Goal: Information Seeking & Learning: Check status

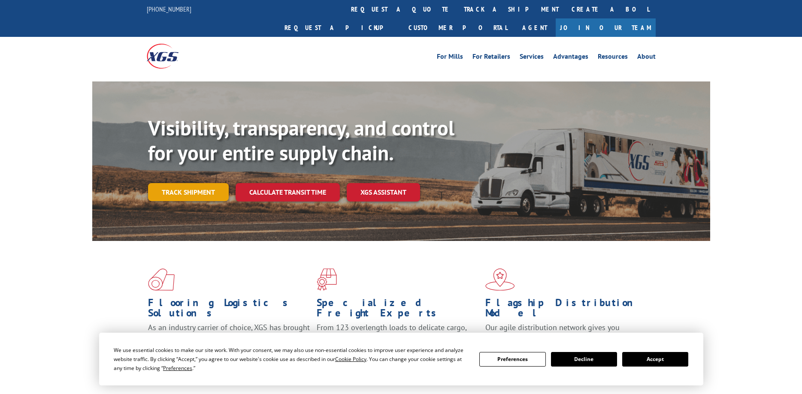
click at [179, 183] on link "Track shipment" at bounding box center [188, 192] width 81 height 18
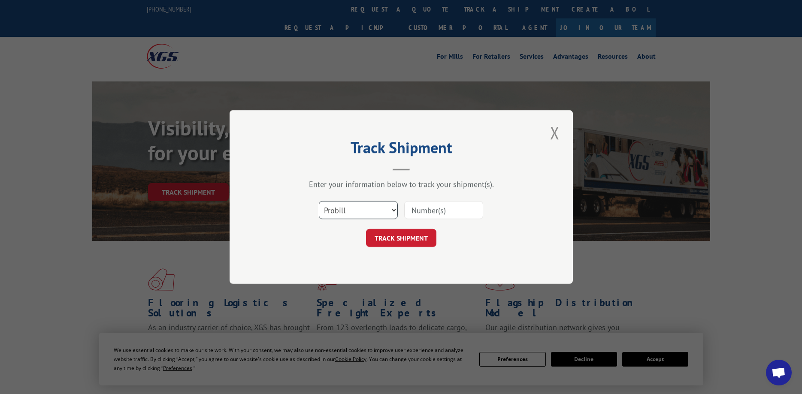
click at [319, 201] on select "Select category... Probill BOL PO" at bounding box center [358, 210] width 79 height 18
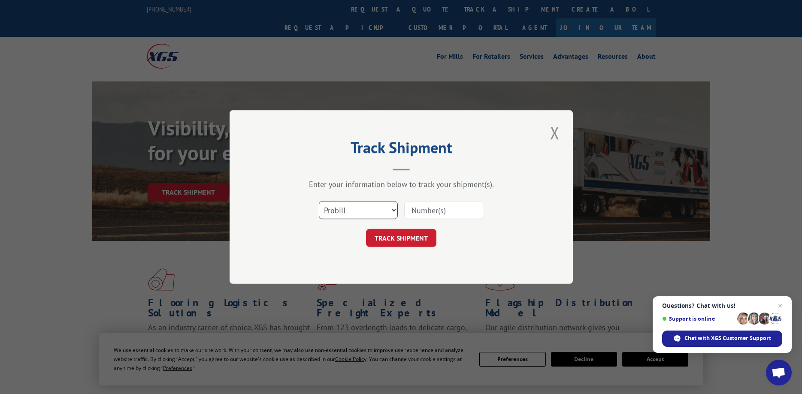
click at [391, 210] on select "Select category... Probill BOL PO" at bounding box center [358, 210] width 79 height 18
click at [426, 212] on input at bounding box center [443, 210] width 79 height 18
paste input "17027406"
type input "17027406"
click at [406, 233] on button "TRACK SHIPMENT" at bounding box center [401, 238] width 70 height 18
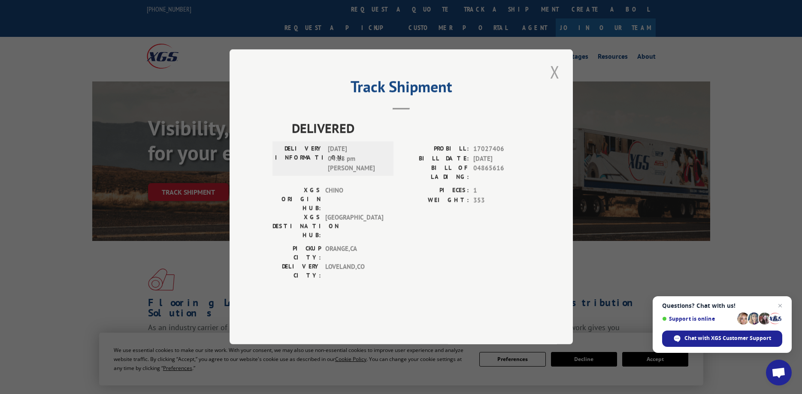
click at [554, 84] on button "Close modal" at bounding box center [555, 72] width 15 height 24
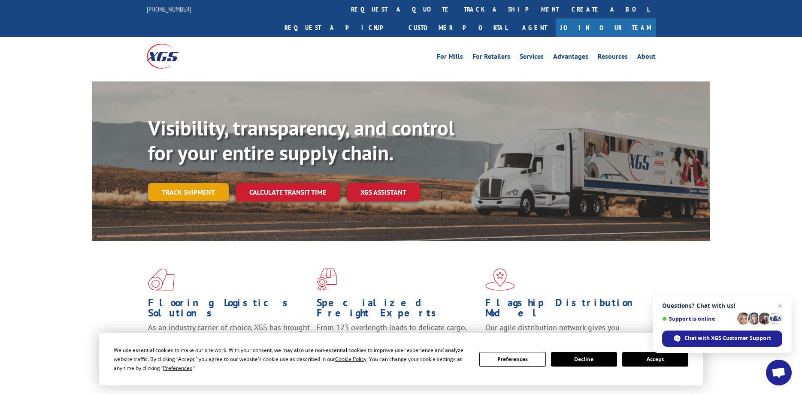
click at [178, 183] on link "Track shipment" at bounding box center [188, 192] width 81 height 18
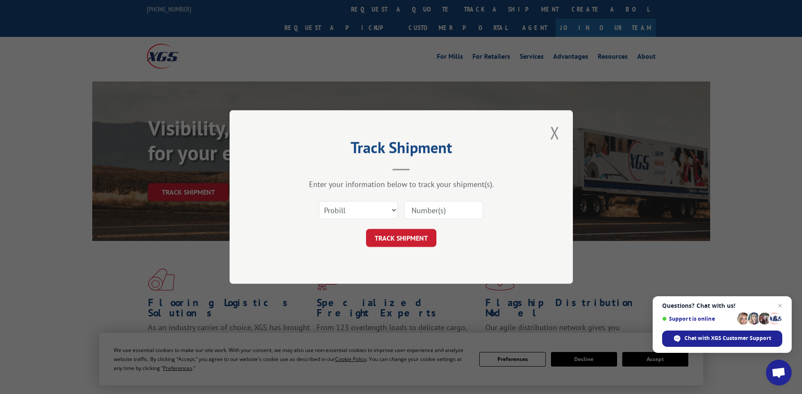
click at [452, 211] on input at bounding box center [443, 210] width 79 height 18
paste input "17027406"
type input "17027406"
click at [391, 239] on button "TRACK SHIPMENT" at bounding box center [401, 238] width 70 height 18
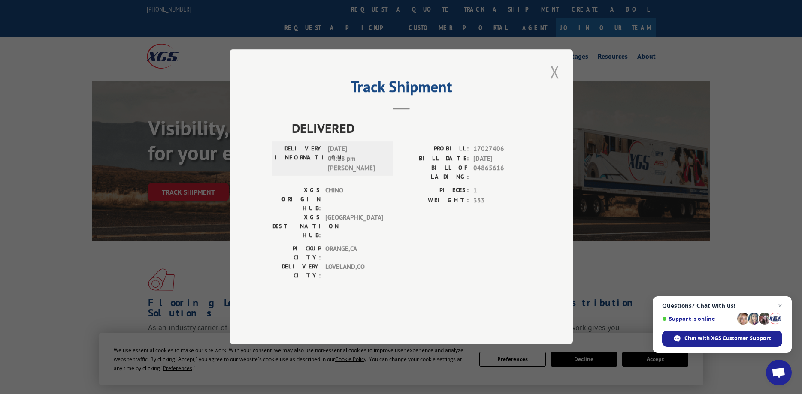
click at [556, 84] on button "Close modal" at bounding box center [555, 72] width 15 height 24
